Goal: Check status: Check status

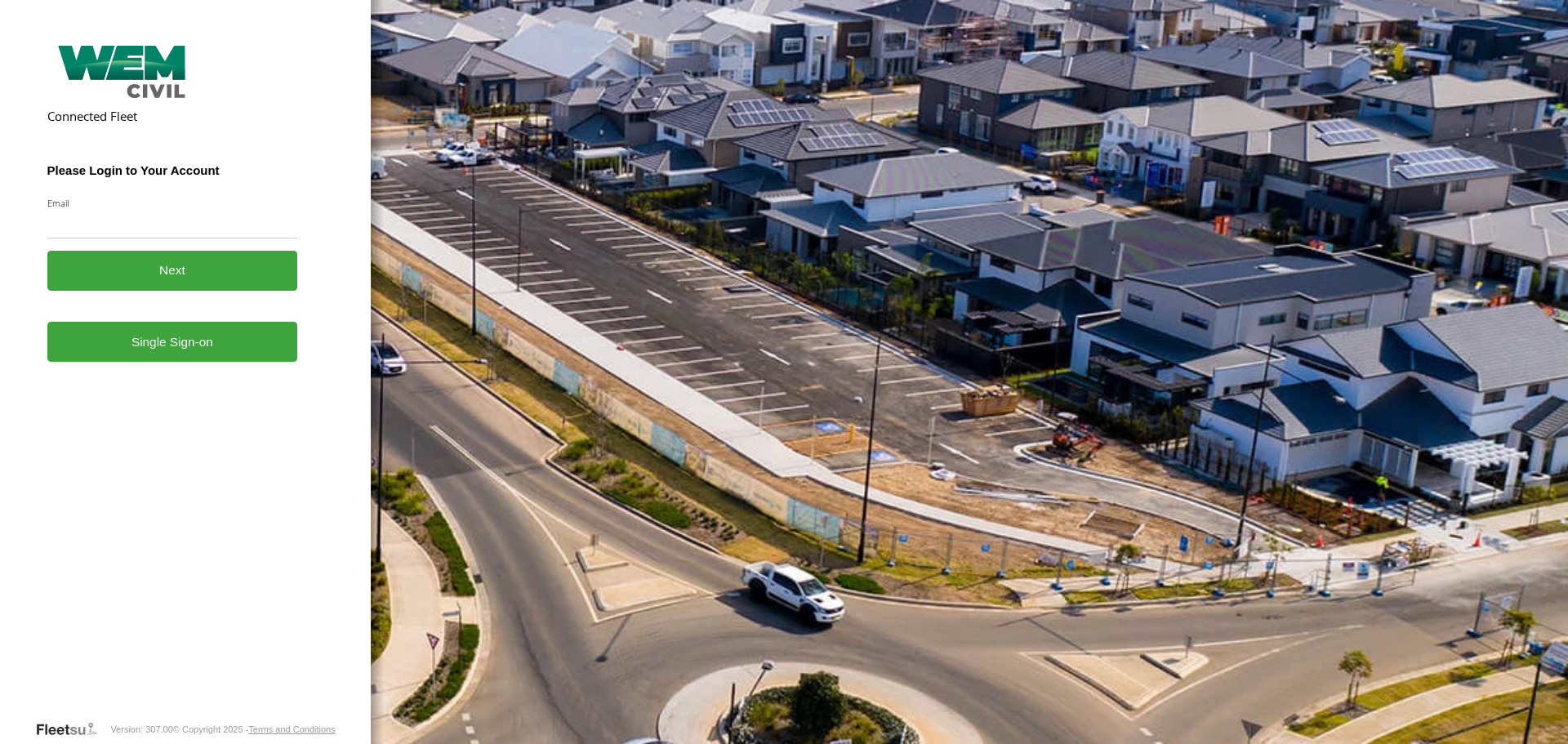
click at [199, 364] on form "Connected Fleet Please Login to Your Account Email Enter a valid login email ad…" at bounding box center [186, 380] width 277 height 681
click at [191, 345] on link "Single Sign-on" at bounding box center [173, 342] width 251 height 40
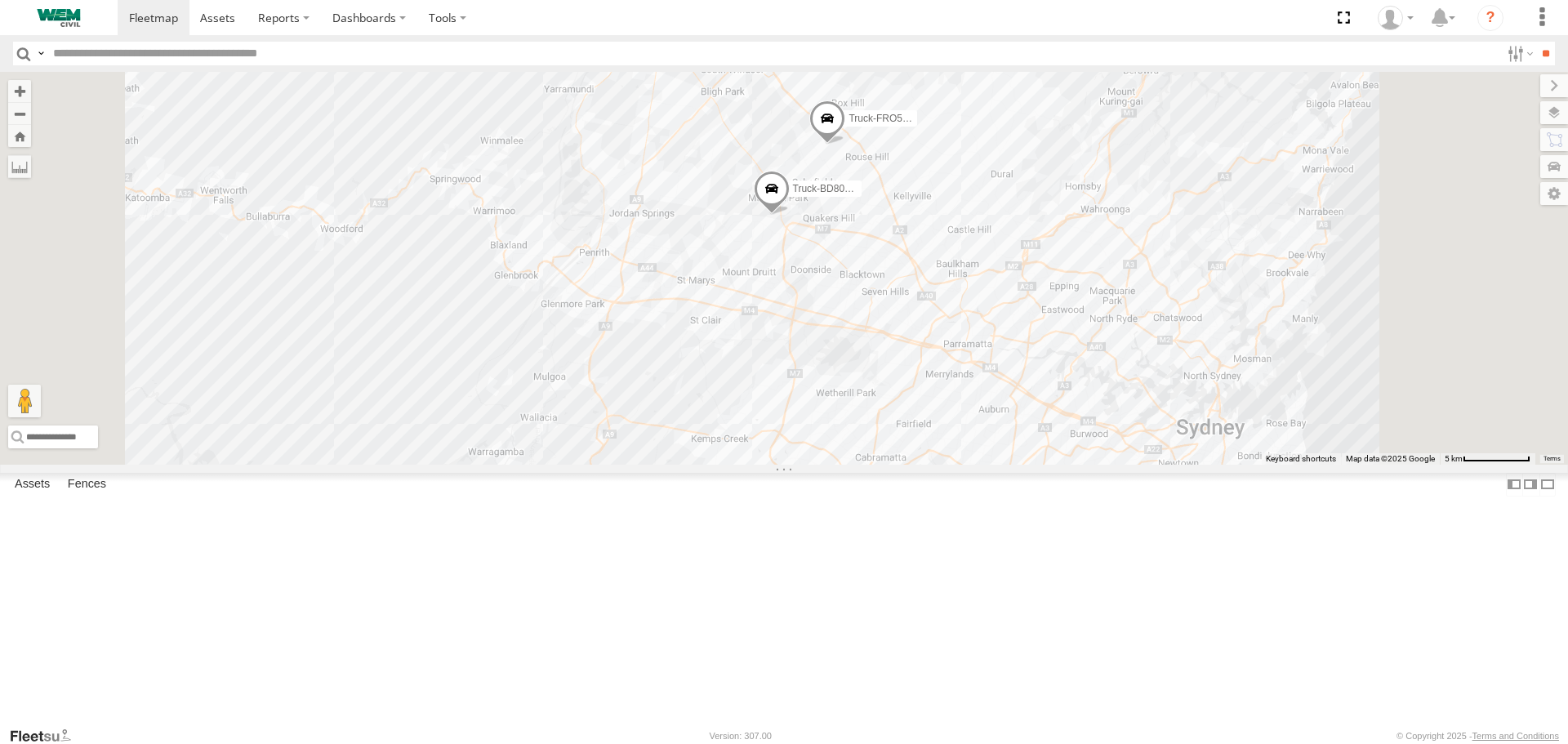
drag, startPoint x: 1120, startPoint y: 242, endPoint x: 1071, endPoint y: 385, distance: 151.2
click at [1071, 385] on div "2 Car-YJX59R Truck-FRO52R Truck-BD80MD" at bounding box center [784, 268] width 1568 height 392
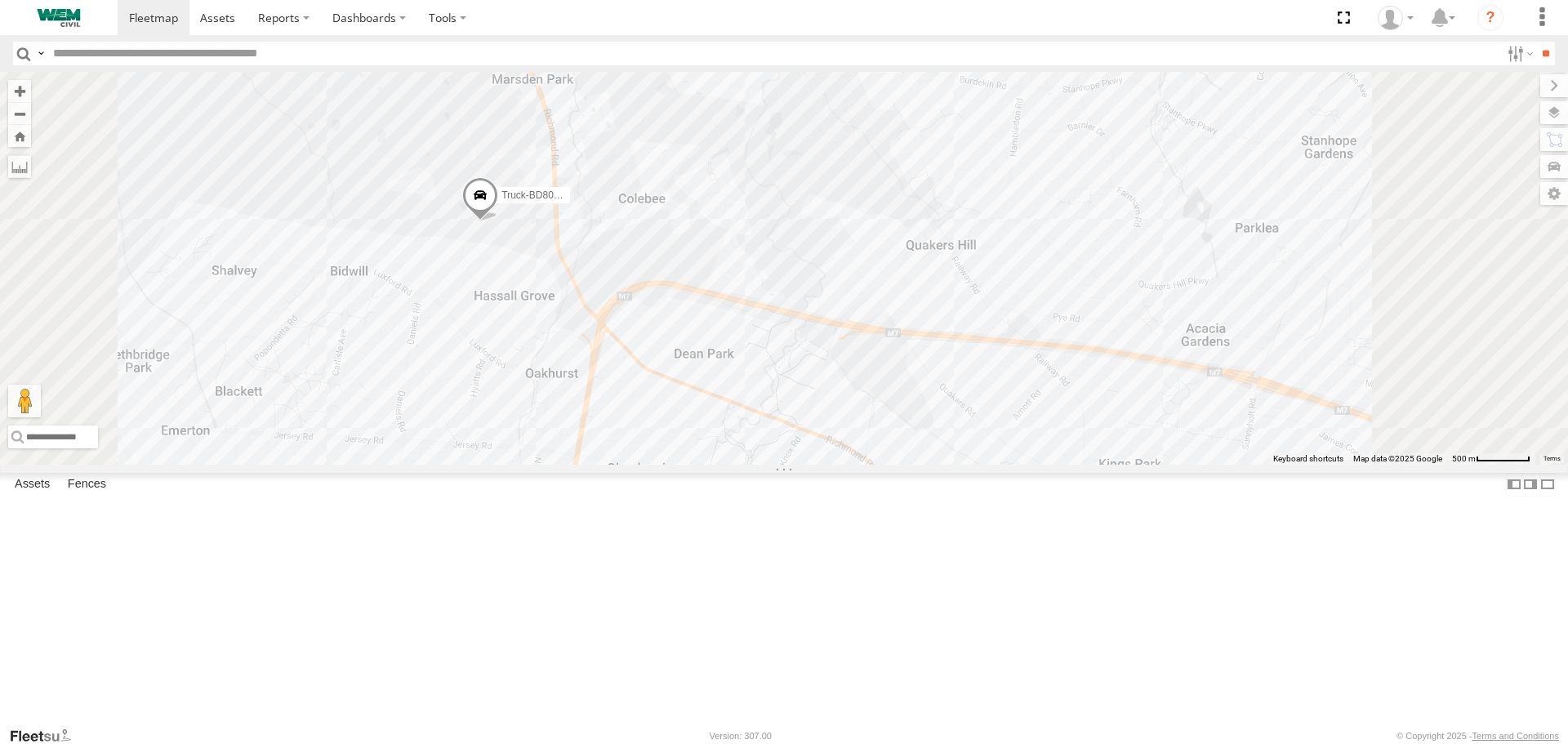
click at [0, 0] on div "Car-CK52EJ SWK Porrende St Narellan -34.03678 150.73029 Video Car-YJX59R SWK Vu…" at bounding box center [0, 0] width 0 height 0
